Goal: Obtain resource: Obtain resource

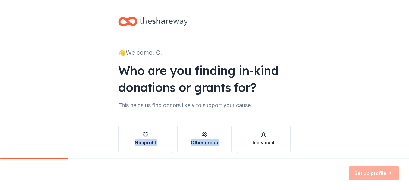
drag, startPoint x: 402, startPoint y: 99, endPoint x: 402, endPoint y: 114, distance: 14.4
click at [402, 114] on div "👋 Welcome, C! Who are you finding in-kind donations or grants for? This helps u…" at bounding box center [204, 91] width 409 height 182
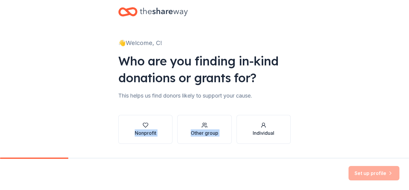
scroll to position [25, 0]
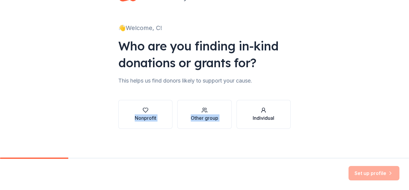
click at [280, 123] on button "Individual" at bounding box center [264, 114] width 54 height 29
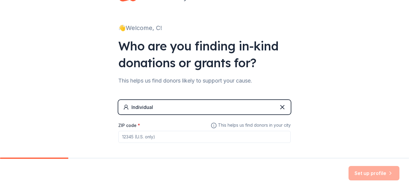
click at [275, 108] on div "Individual" at bounding box center [204, 107] width 172 height 14
click at [274, 109] on div "Individual" at bounding box center [204, 107] width 172 height 14
click at [282, 108] on icon at bounding box center [282, 106] width 7 height 7
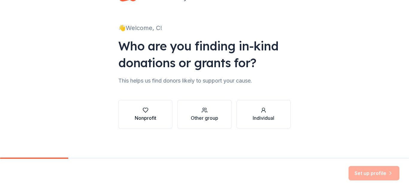
click at [156, 115] on button "Nonprofit" at bounding box center [145, 114] width 54 height 29
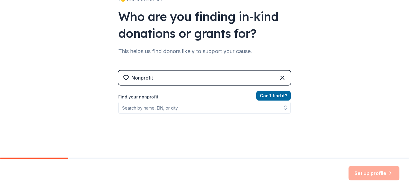
scroll to position [55, 0]
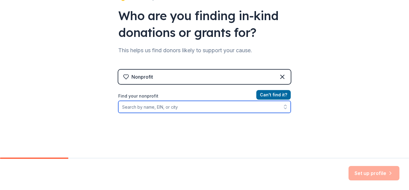
click at [163, 109] on input "Find your nonprofit" at bounding box center [204, 107] width 172 height 12
type input "h"
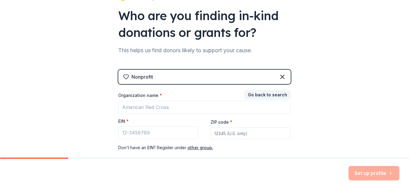
click at [214, 136] on input "ZIP code *" at bounding box center [250, 133] width 80 height 12
type input "77072"
click at [297, 172] on div "Set up profile" at bounding box center [204, 173] width 409 height 31
click at [263, 96] on button "Go back to search" at bounding box center [267, 95] width 46 height 10
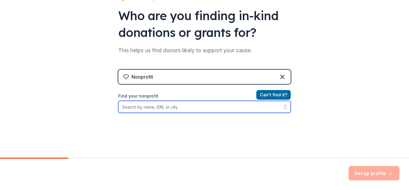
click at [175, 110] on input "Find your nonprofit" at bounding box center [204, 107] width 172 height 12
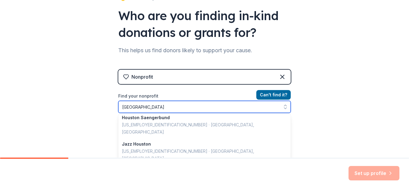
scroll to position [276, 0]
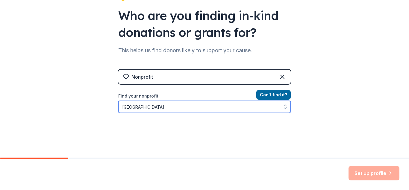
drag, startPoint x: 287, startPoint y: 111, endPoint x: 287, endPoint y: 126, distance: 14.7
click at [287, 126] on div "Can ' t find it? Find your nonprofit houston" at bounding box center [204, 125] width 172 height 69
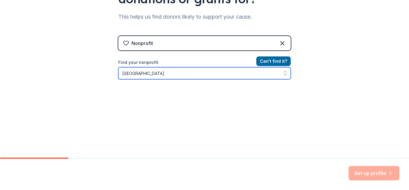
scroll to position [99, 0]
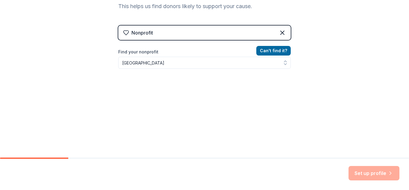
click at [265, 78] on div "Can ' t find it? Find your nonprofit houston" at bounding box center [204, 81] width 172 height 69
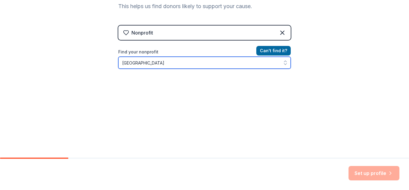
type input "houston"
click at [287, 65] on button "button" at bounding box center [285, 63] width 11 height 12
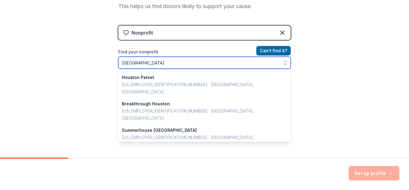
scroll to position [0, 0]
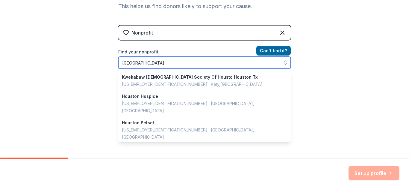
click at [204, 64] on input "houston" at bounding box center [204, 63] width 172 height 12
drag, startPoint x: 153, startPoint y: 66, endPoint x: 96, endPoint y: 67, distance: 56.9
click at [96, 67] on div "👋 Welcome, C! Who are you finding in-kind donations or grants for? This helps u…" at bounding box center [204, 29] width 409 height 256
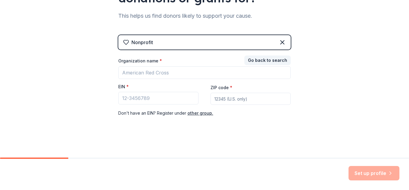
scroll to position [89, 0]
click at [310, 65] on div "👋 Welcome, C! Who are you finding in-kind donations or grants for? This helps u…" at bounding box center [204, 34] width 409 height 246
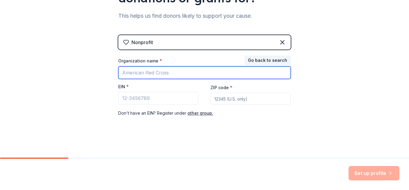
click at [151, 74] on input "Organization name *" at bounding box center [204, 72] width 172 height 13
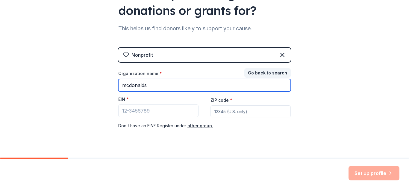
type input "mcdonalds"
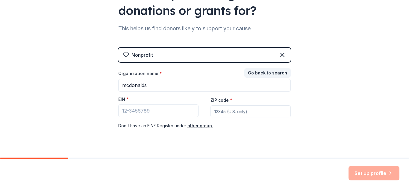
click at [409, 177] on div "Set up profile" at bounding box center [204, 173] width 409 height 31
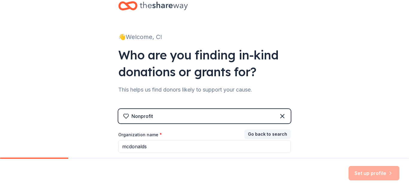
scroll to position [0, 0]
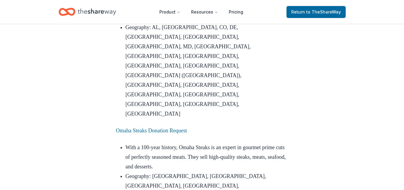
scroll to position [666, 0]
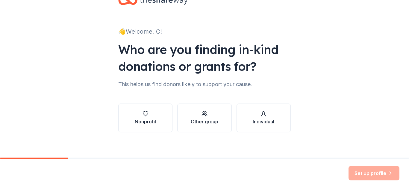
scroll to position [3, 0]
